Goal: Book appointment/travel/reservation

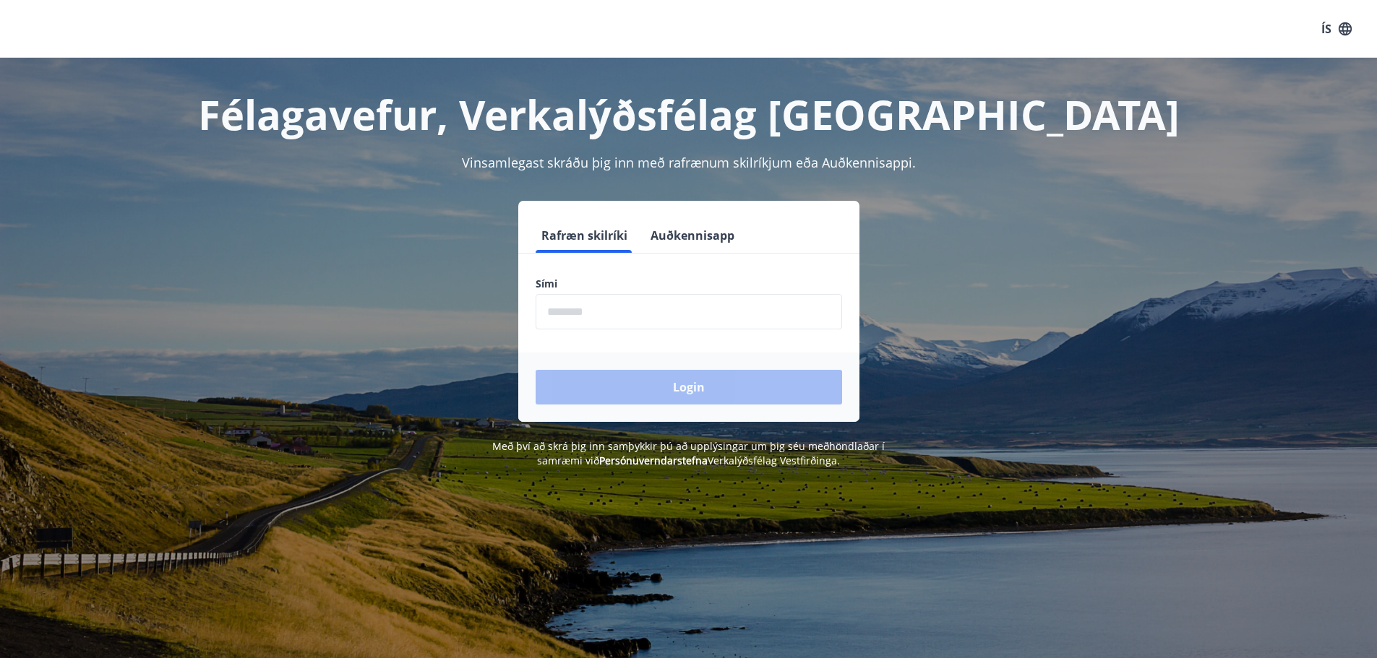
click at [573, 320] on input "phone" at bounding box center [688, 311] width 306 height 35
type input "********"
click at [673, 389] on button "Login" at bounding box center [688, 387] width 306 height 35
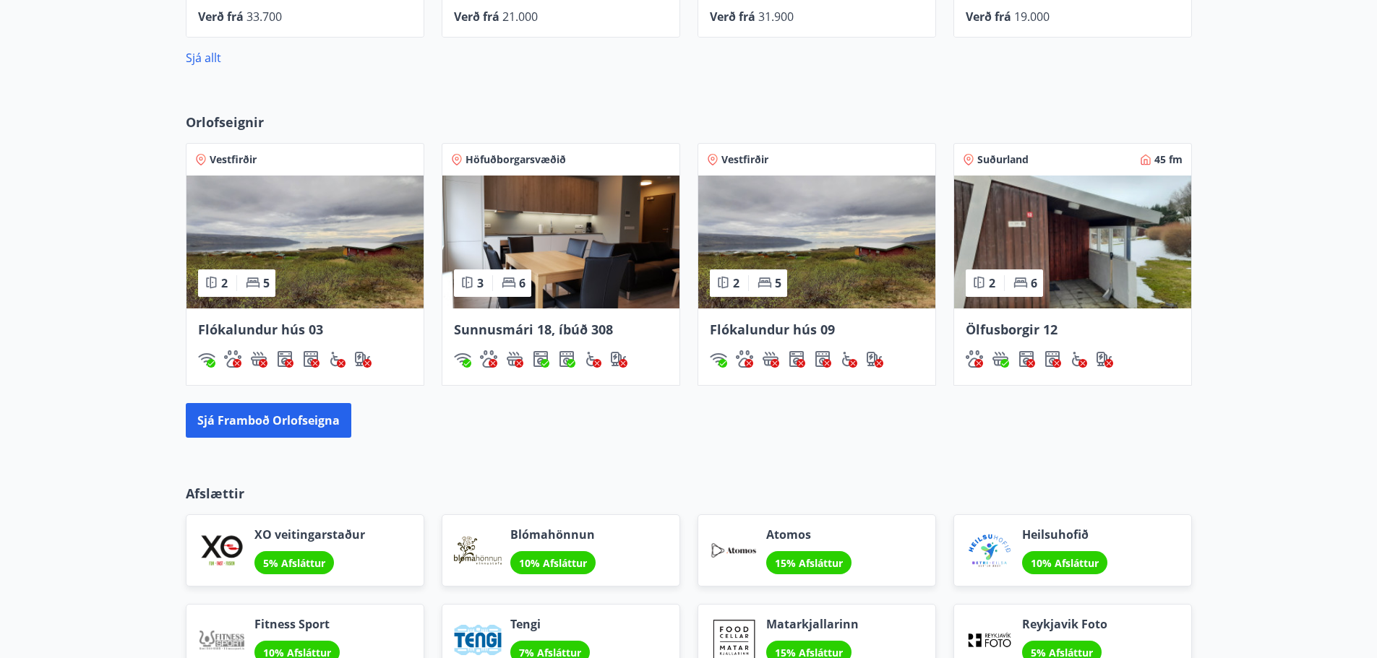
scroll to position [867, 0]
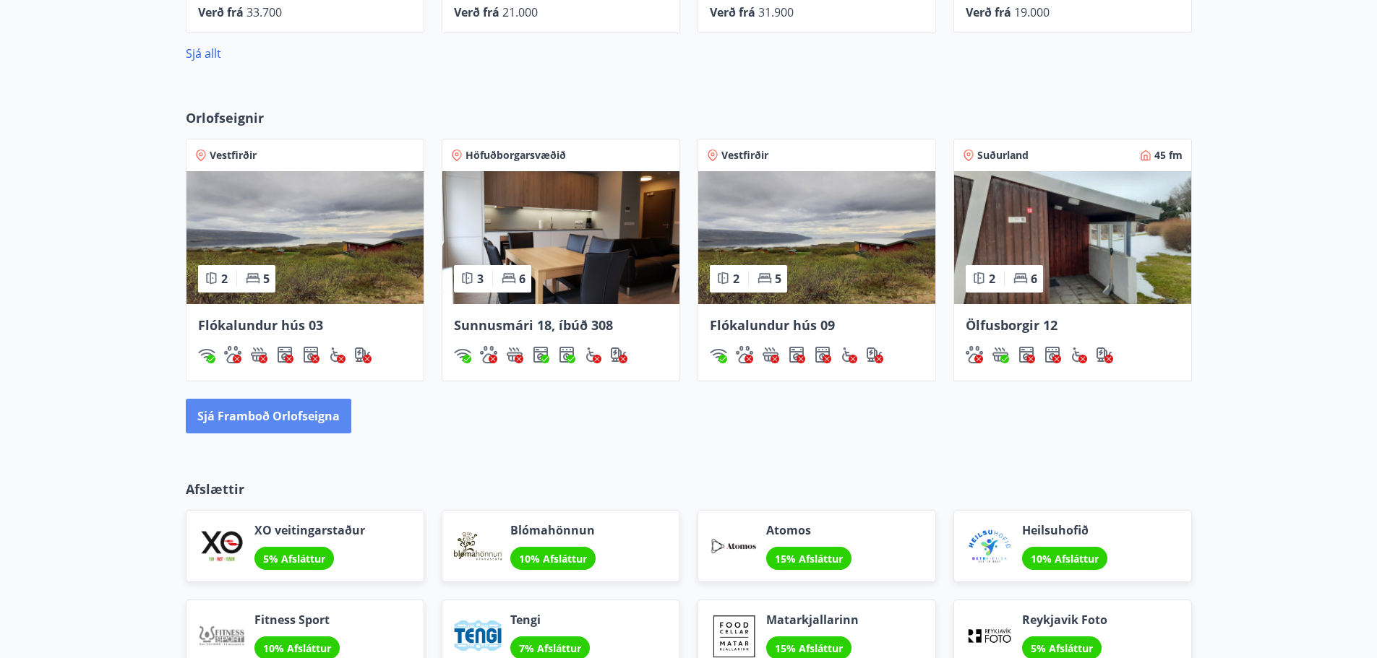
click at [264, 418] on button "Sjá framboð orlofseigna" at bounding box center [268, 416] width 165 height 35
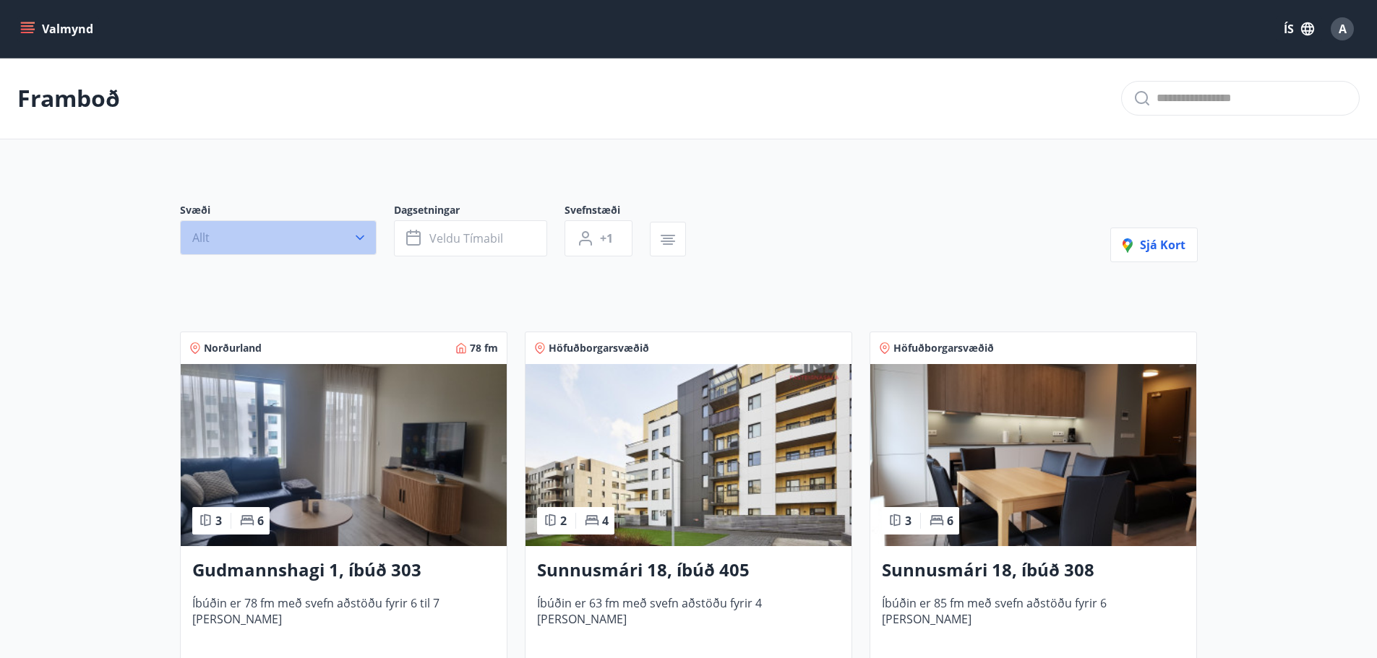
click at [365, 236] on icon "button" at bounding box center [360, 238] width 14 height 14
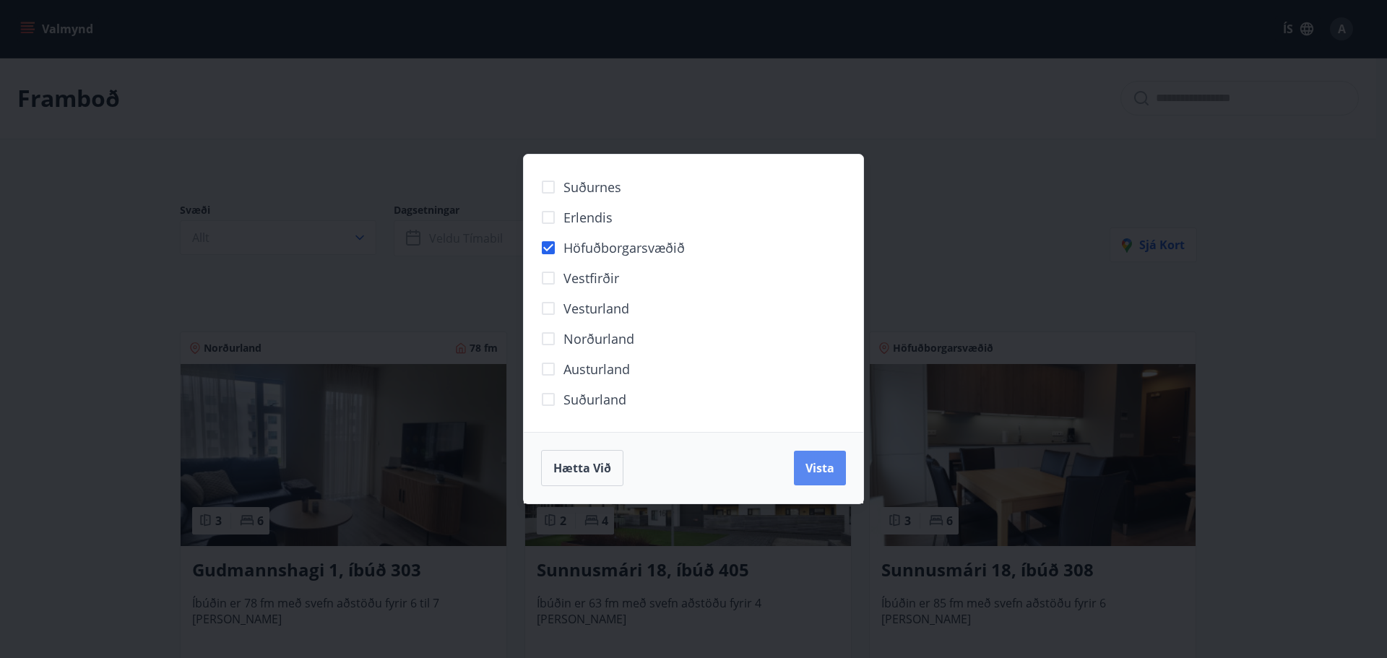
click at [820, 468] on span "Vista" at bounding box center [820, 468] width 29 height 16
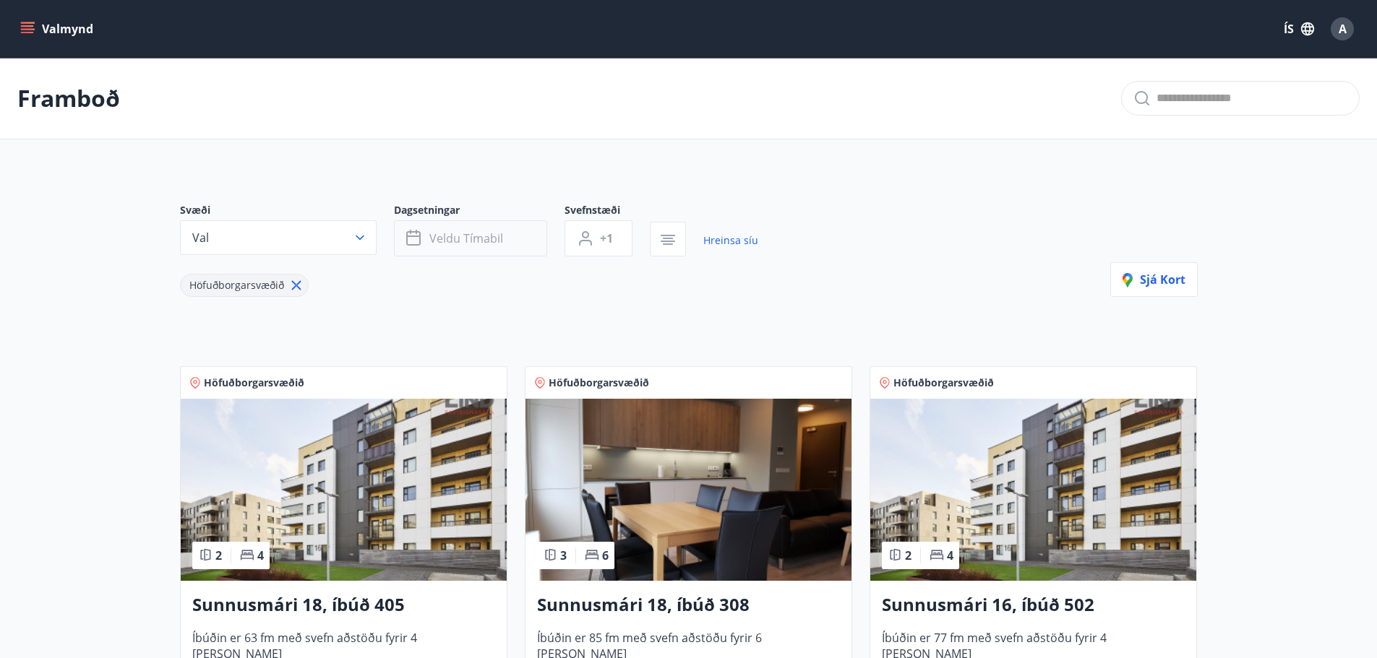
click at [476, 232] on span "Veldu tímabil" at bounding box center [466, 239] width 74 height 16
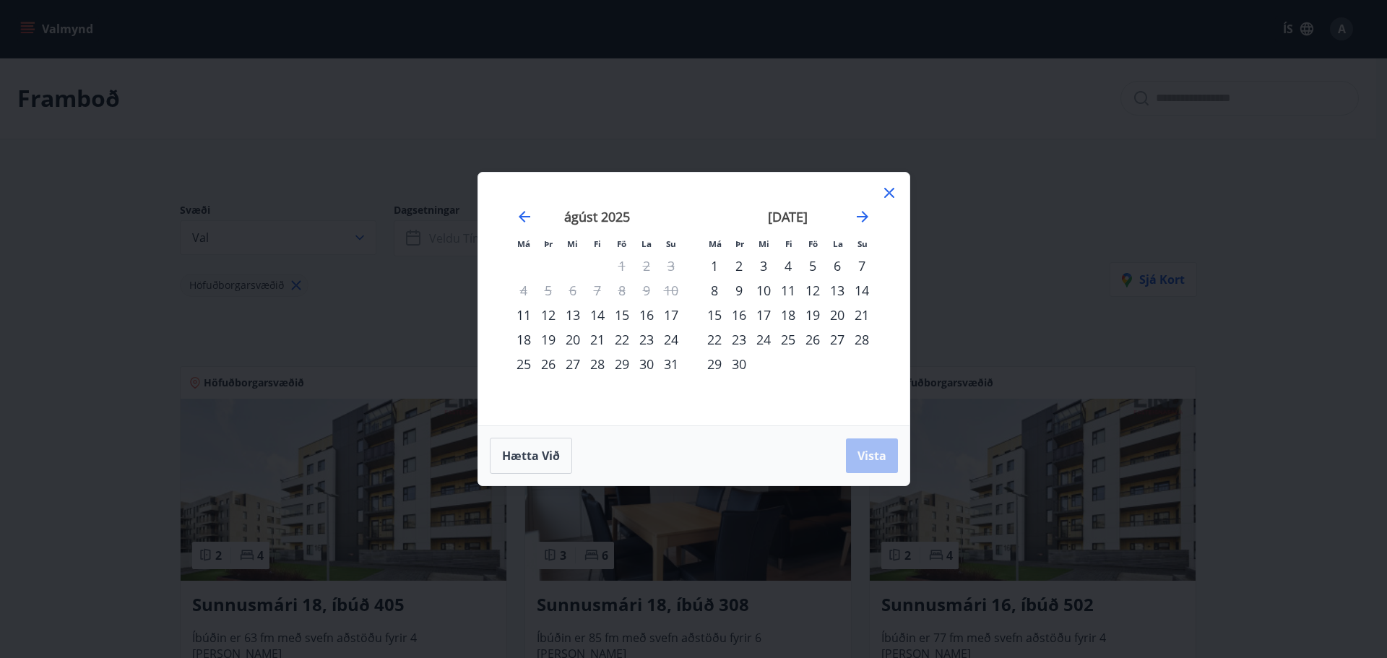
click at [548, 313] on div "12" at bounding box center [548, 315] width 25 height 25
click at [673, 341] on div "24" at bounding box center [671, 339] width 25 height 25
click at [863, 454] on span "Vista" at bounding box center [872, 456] width 29 height 16
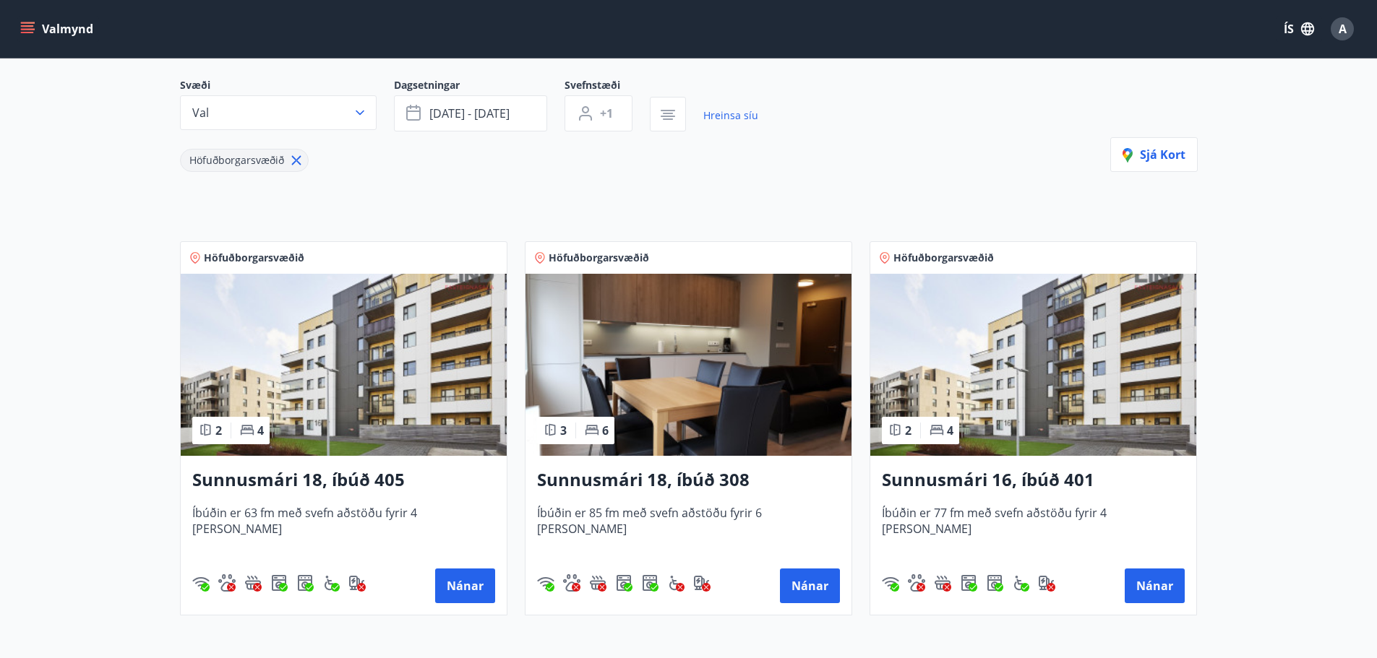
scroll to position [145, 0]
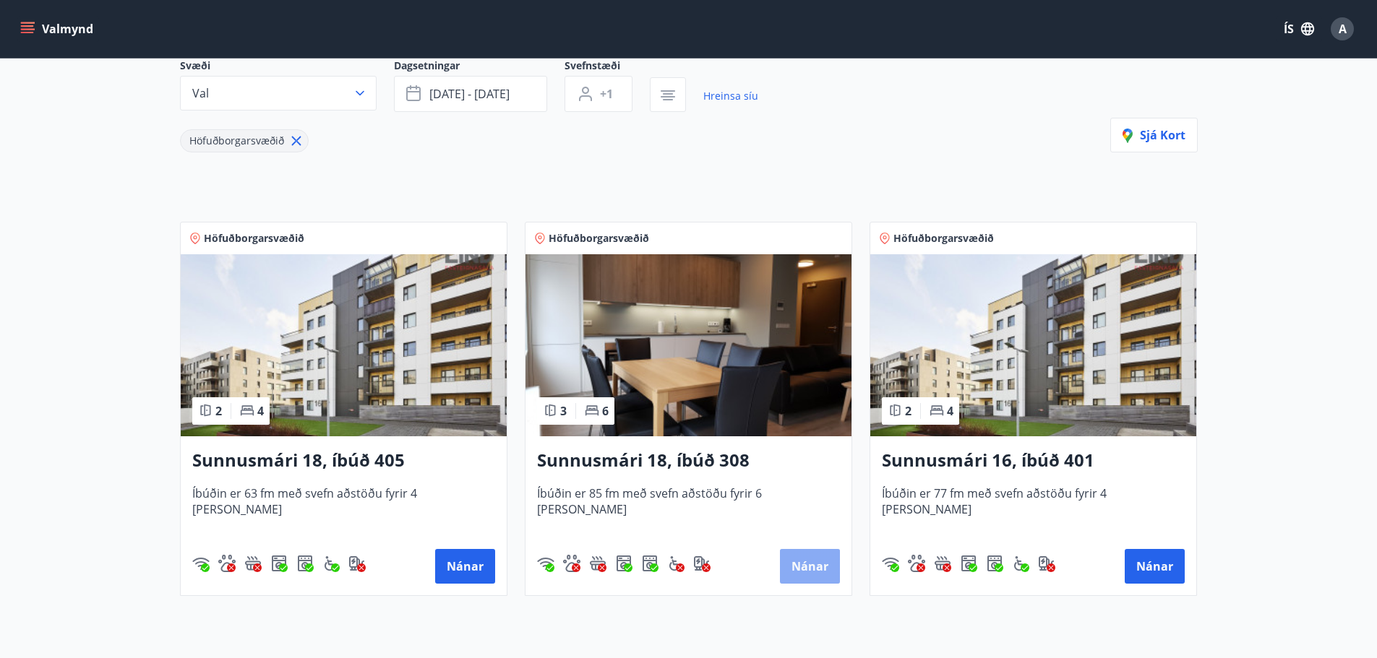
click at [817, 558] on button "Nánar" at bounding box center [810, 566] width 60 height 35
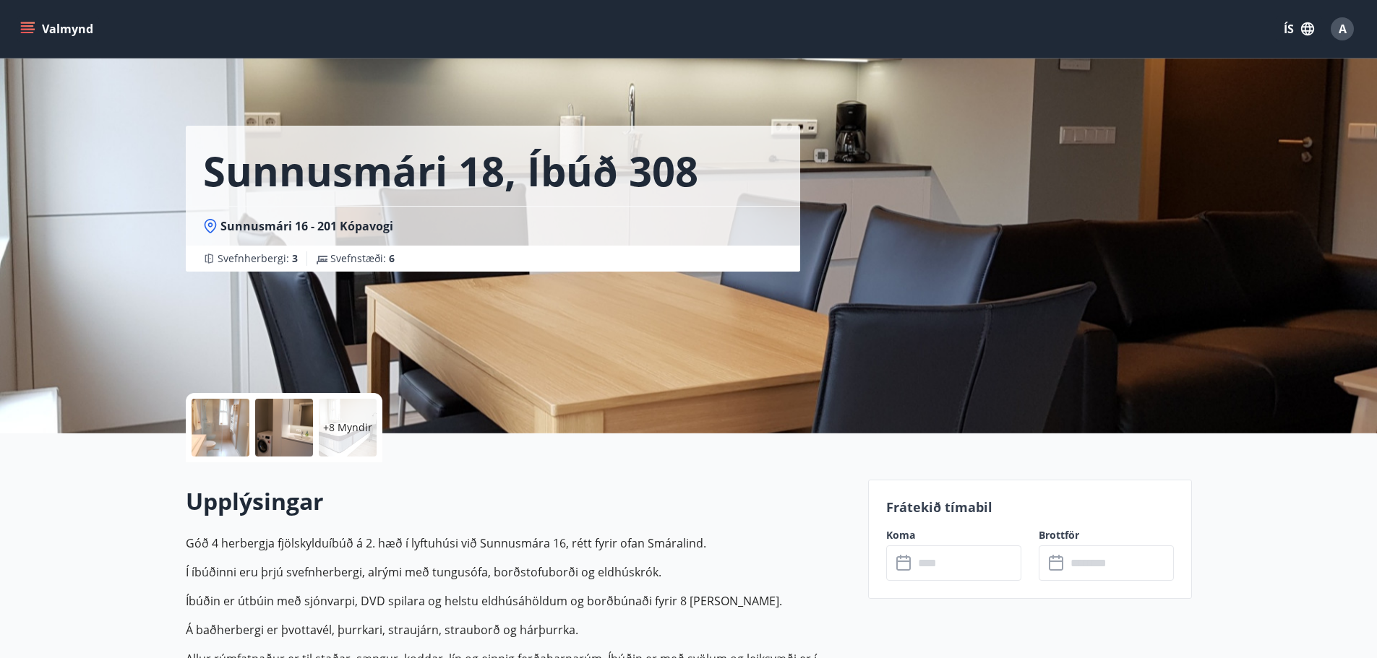
scroll to position [361, 0]
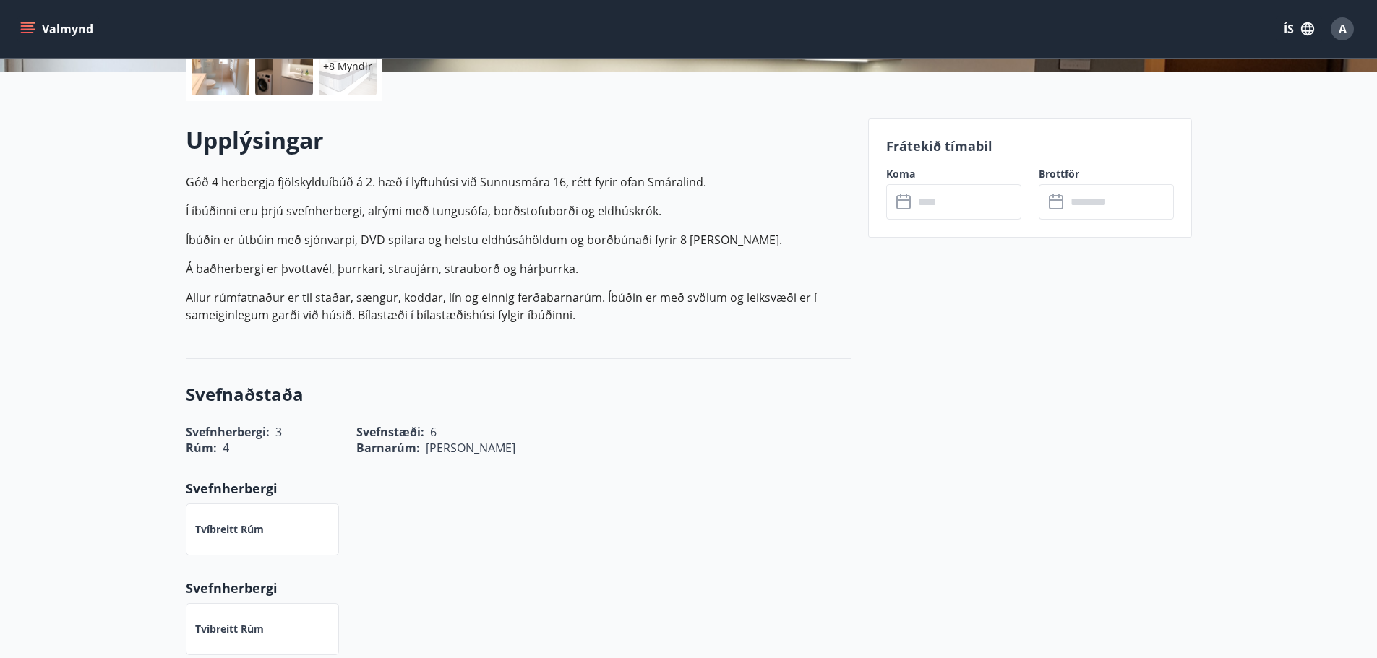
click at [933, 202] on input "text" at bounding box center [967, 201] width 108 height 35
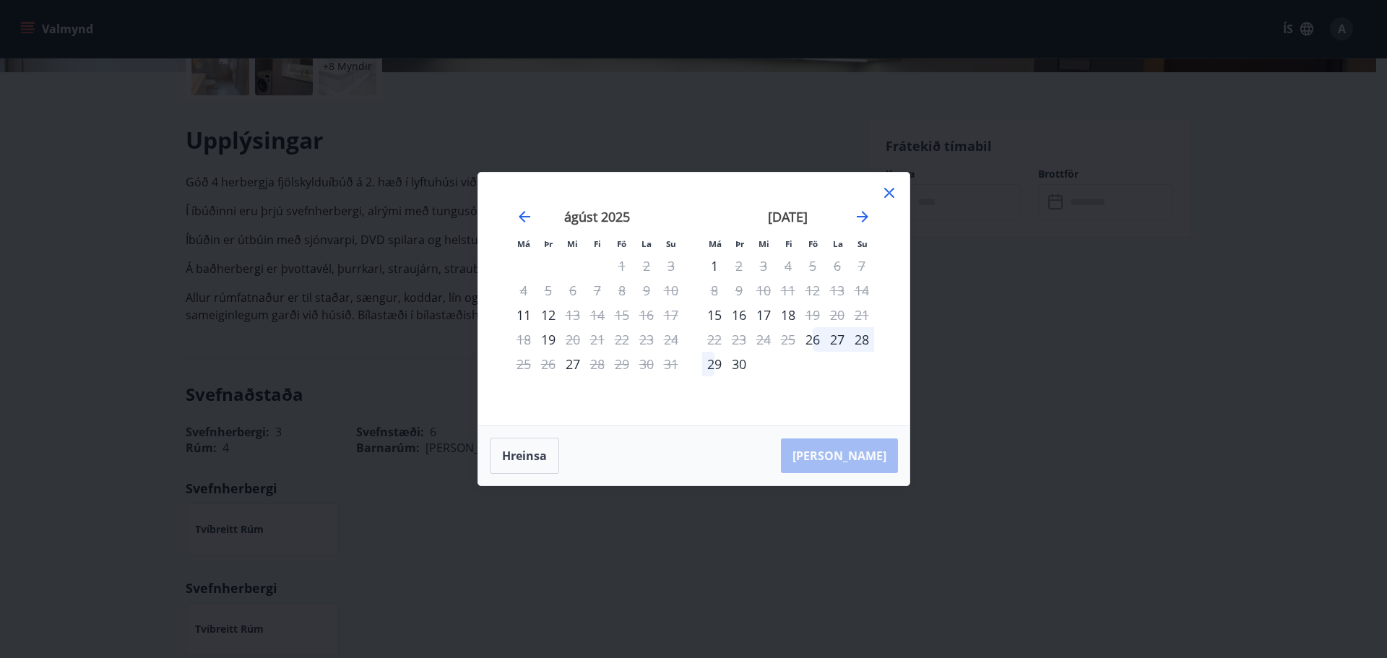
click at [887, 191] on icon at bounding box center [889, 193] width 10 height 10
